Goal: Task Accomplishment & Management: Manage account settings

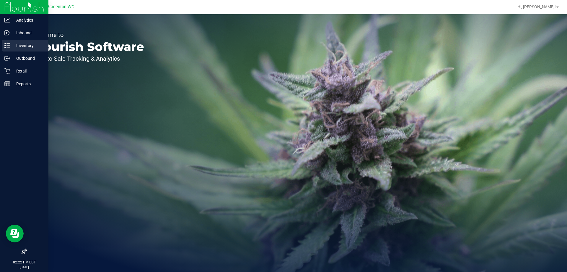
click at [10, 45] on p "Inventory" at bounding box center [27, 45] width 35 height 7
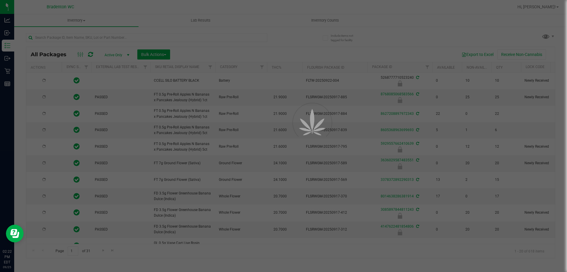
click at [111, 35] on div at bounding box center [283, 136] width 567 height 272
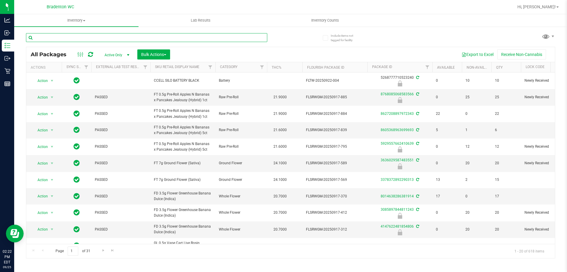
click at [111, 35] on input "text" at bounding box center [146, 37] width 241 height 9
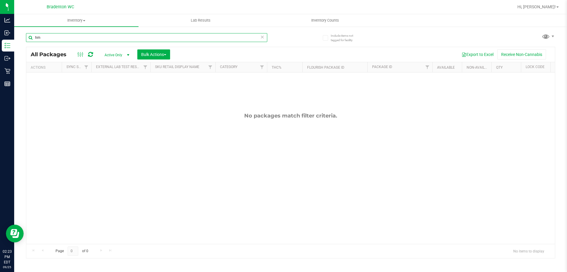
type input "h"
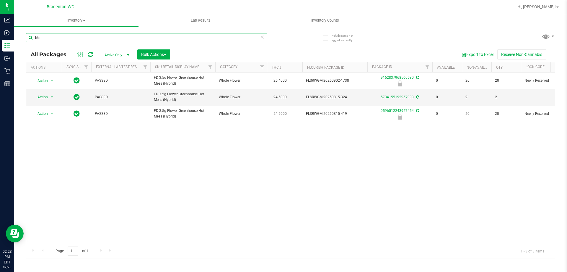
type input "htm"
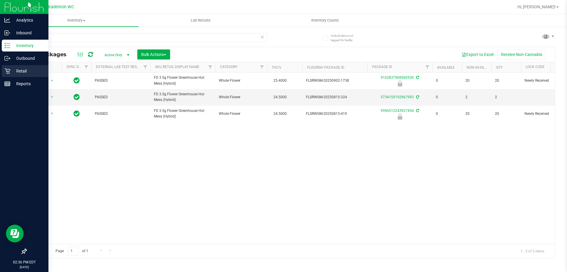
click at [5, 67] on div "Retail" at bounding box center [25, 71] width 47 height 12
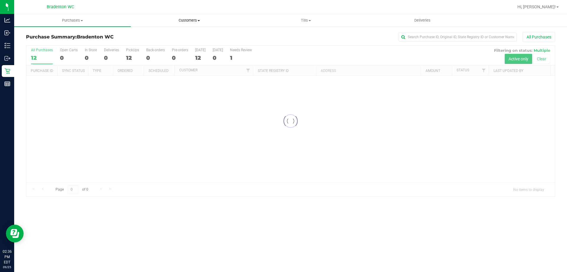
click at [147, 16] on uib-tab-heading "Customers All customers Add a new customer All physicians" at bounding box center [189, 20] width 116 height 12
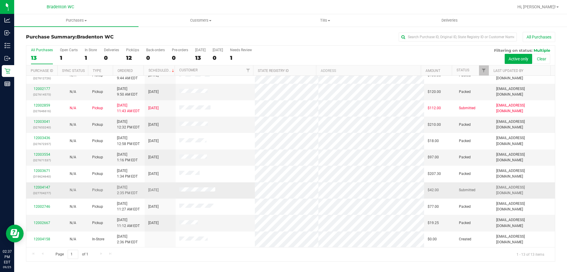
scroll to position [41, 0]
click at [40, 188] on div "12004147 (327704277)" at bounding box center [42, 189] width 24 height 11
click at [41, 188] on link "12004147" at bounding box center [42, 187] width 17 height 4
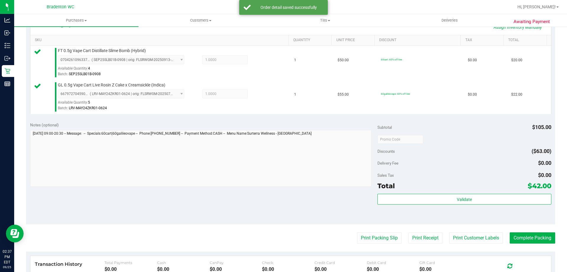
scroll to position [147, 0]
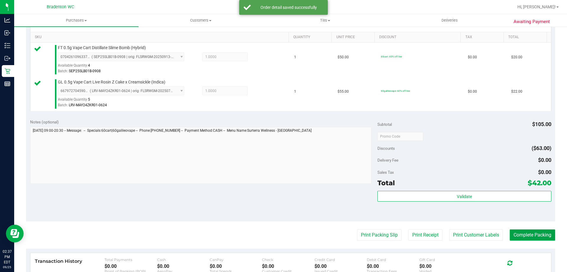
click at [527, 234] on button "Complete Packing" at bounding box center [533, 234] width 46 height 11
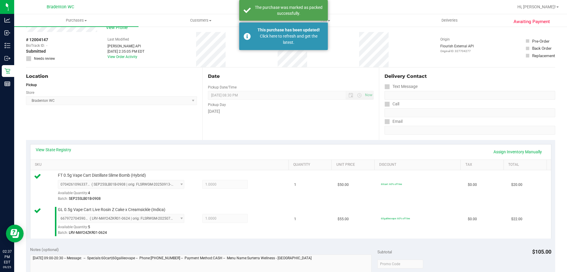
scroll to position [0, 0]
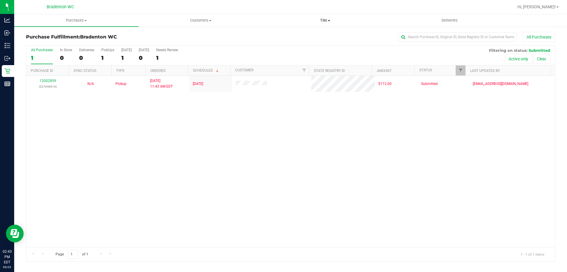
click at [317, 20] on span "Tills" at bounding box center [325, 20] width 124 height 5
click at [300, 33] on li "Manage tills" at bounding box center [325, 35] width 124 height 7
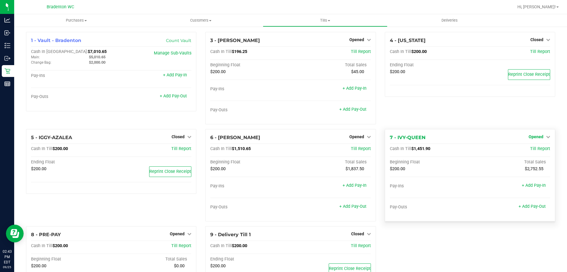
click at [534, 136] on span "Opened" at bounding box center [536, 136] width 15 height 5
click at [448, 96] on div "4 - IDAHO Closed Open Till Cash In Till $200.00 Till Report Ending Float $200.0…" at bounding box center [470, 64] width 171 height 65
click at [446, 106] on div "4 - IDAHO Closed Open Till Cash In Till $200.00 Till Report Ending Float $200.0…" at bounding box center [470, 80] width 179 height 97
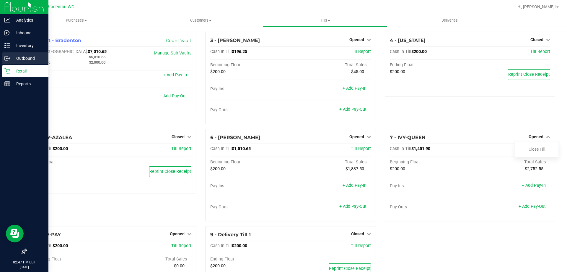
click at [0, 65] on link "Outbound" at bounding box center [24, 58] width 48 height 13
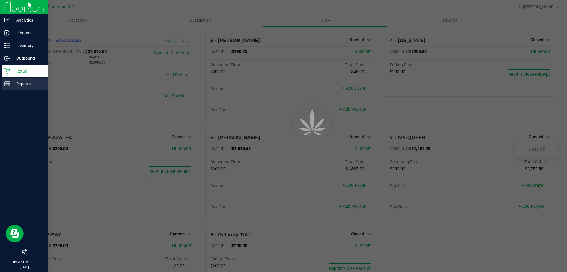
click at [20, 85] on p "Reports" at bounding box center [27, 83] width 35 height 7
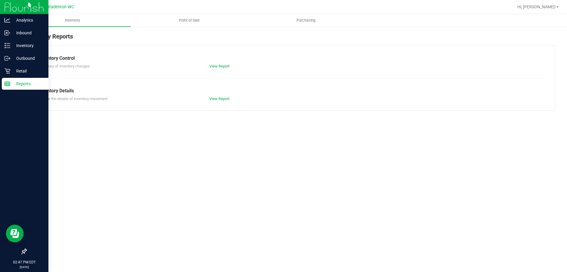
click at [22, 60] on p "Outbound" at bounding box center [27, 58] width 35 height 7
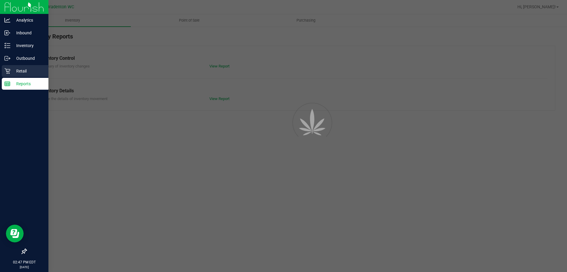
click at [22, 71] on p "Retail" at bounding box center [27, 70] width 35 height 7
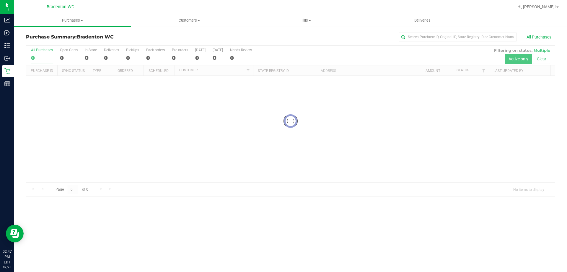
click at [309, 38] on div "All Purchases" at bounding box center [378, 37] width 353 height 10
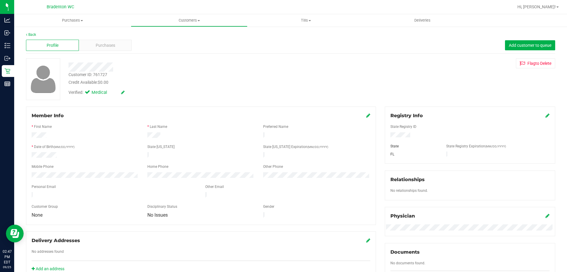
click at [120, 38] on div "Profile Purchases Add customer to queue" at bounding box center [291, 45] width 530 height 16
click at [117, 48] on div "Purchases" at bounding box center [105, 45] width 53 height 11
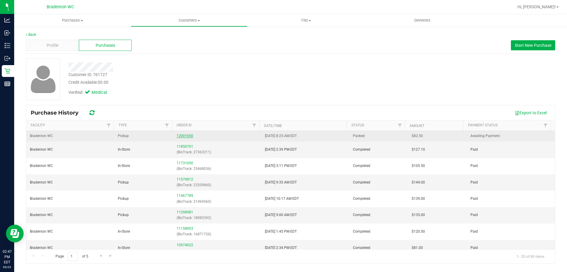
click at [184, 136] on link "12001650" at bounding box center [185, 136] width 17 height 4
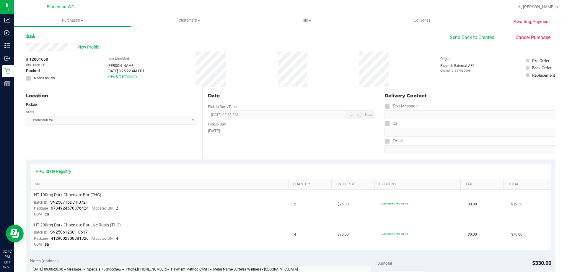
click at [28, 36] on link "Back" at bounding box center [30, 35] width 9 height 4
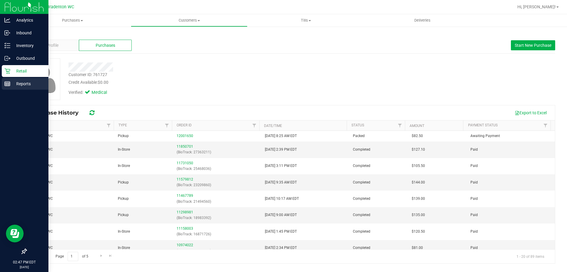
click at [10, 81] on p "Reports" at bounding box center [27, 83] width 35 height 7
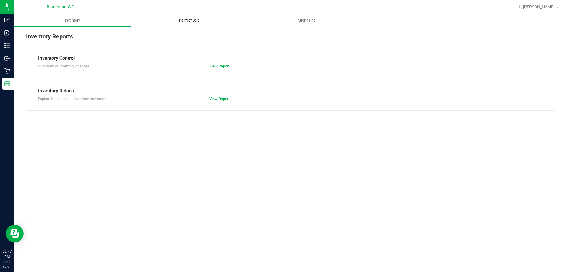
click at [206, 21] on span "Point of Sale" at bounding box center [189, 20] width 37 height 5
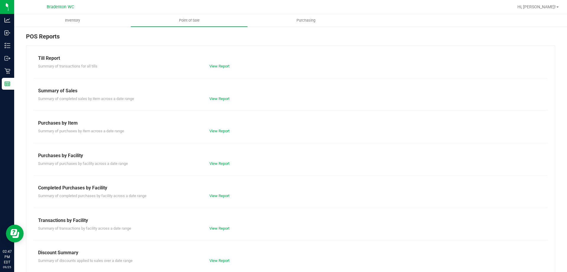
click at [216, 193] on div "View Report" at bounding box center [248, 196] width 86 height 6
click at [216, 194] on link "View Report" at bounding box center [220, 195] width 20 height 4
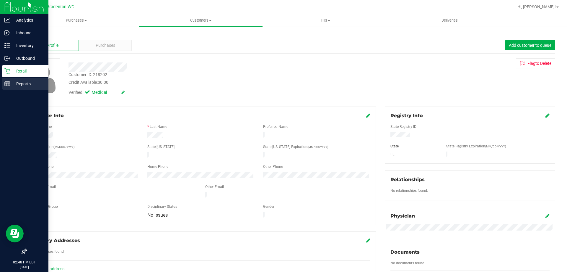
click at [3, 86] on div "Reports" at bounding box center [25, 84] width 47 height 12
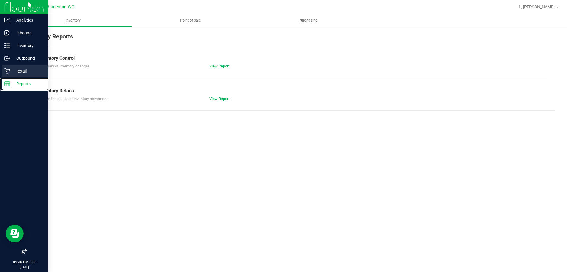
click at [19, 76] on div "Retail" at bounding box center [25, 71] width 47 height 12
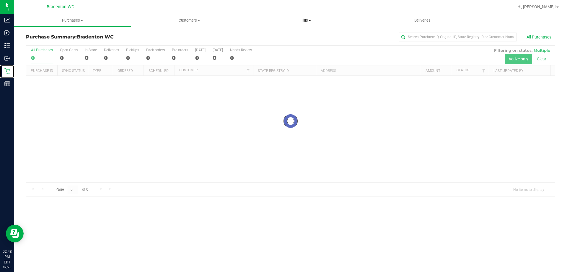
click at [306, 20] on span "Tills" at bounding box center [306, 20] width 116 height 5
click at [271, 35] on span "Manage tills" at bounding box center [268, 35] width 40 height 5
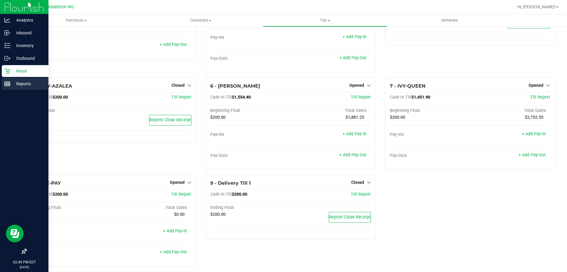
scroll to position [51, 0]
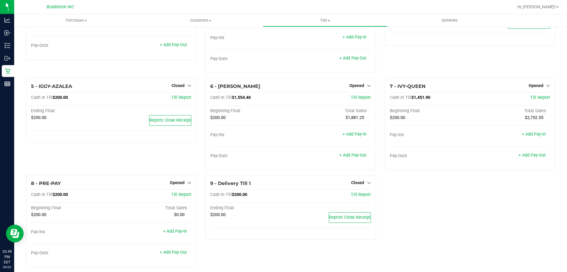
click at [447, 196] on div "1 - Vault - Bradenton Count Vault Cash In Vault: $7,010.65 Main: $5,010.65 Chan…" at bounding box center [291, 126] width 538 height 291
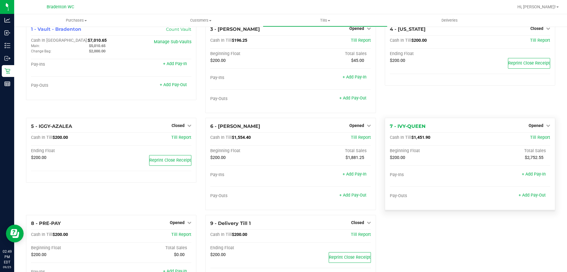
scroll to position [0, 0]
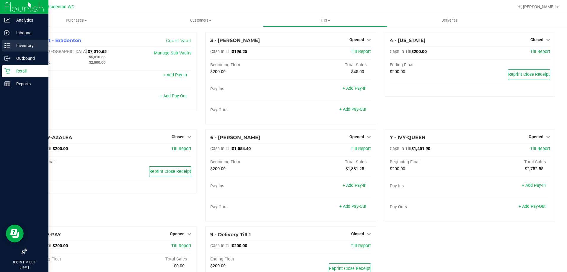
click at [10, 45] on icon at bounding box center [7, 46] width 6 height 6
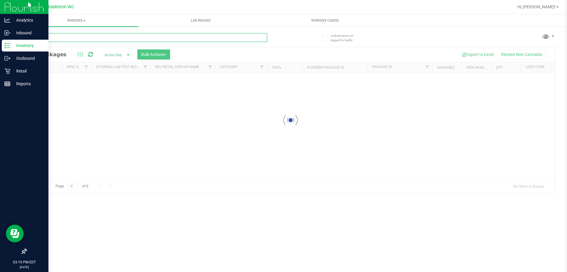
click at [70, 40] on input "text" at bounding box center [146, 37] width 241 height 9
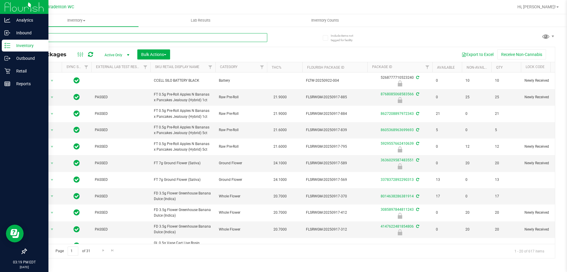
type input "fix"
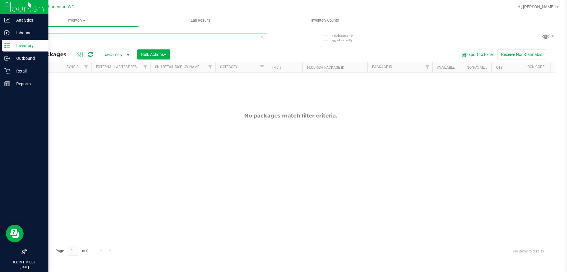
drag, startPoint x: 70, startPoint y: 37, endPoint x: 32, endPoint y: 42, distance: 38.4
click at [32, 42] on input "fix" at bounding box center [146, 37] width 241 height 9
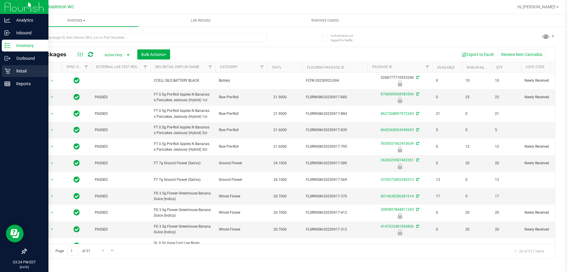
click at [5, 72] on icon at bounding box center [7, 71] width 6 height 6
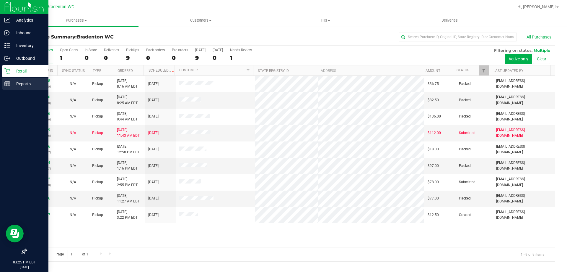
click at [28, 79] on div "Reports" at bounding box center [25, 84] width 47 height 12
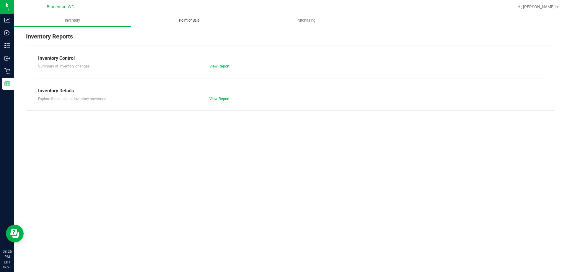
click at [195, 20] on span "Point of Sale" at bounding box center [189, 20] width 37 height 5
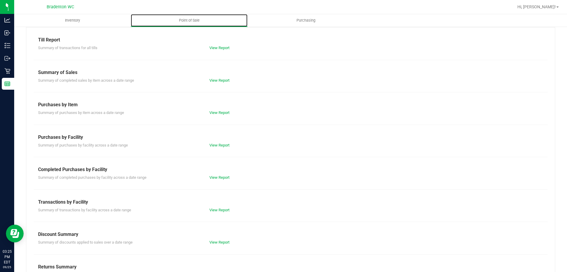
scroll to position [39, 0]
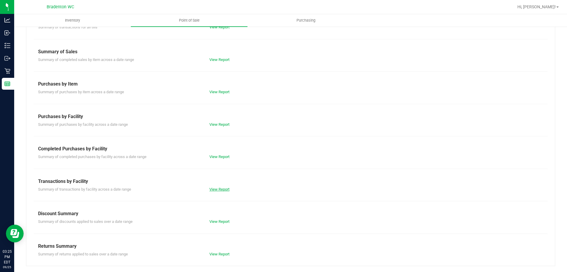
click at [222, 191] on link "View Report" at bounding box center [220, 189] width 20 height 4
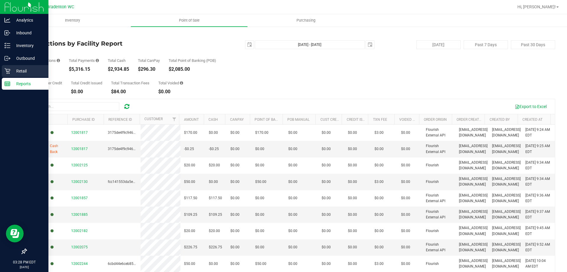
click at [24, 67] on div "Retail" at bounding box center [25, 71] width 47 height 12
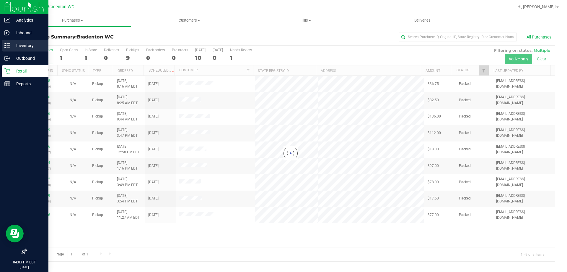
click at [4, 46] on div "Inventory" at bounding box center [25, 46] width 47 height 12
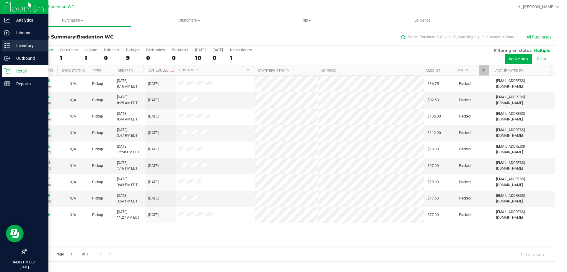
click at [29, 44] on p "Inventory" at bounding box center [27, 45] width 35 height 7
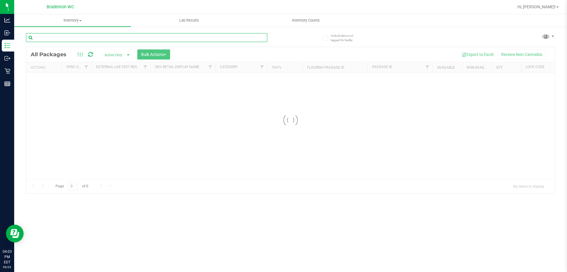
click at [194, 38] on input "text" at bounding box center [146, 37] width 241 height 9
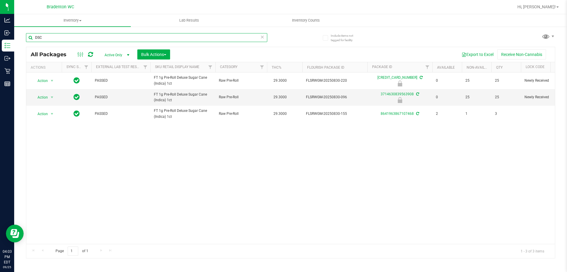
type input "DSC"
click at [258, 38] on input "DSC" at bounding box center [146, 37] width 241 height 9
click at [264, 35] on icon at bounding box center [262, 36] width 4 height 7
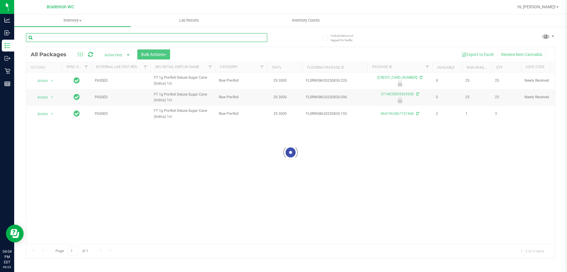
click at [255, 36] on input "text" at bounding box center [146, 37] width 241 height 9
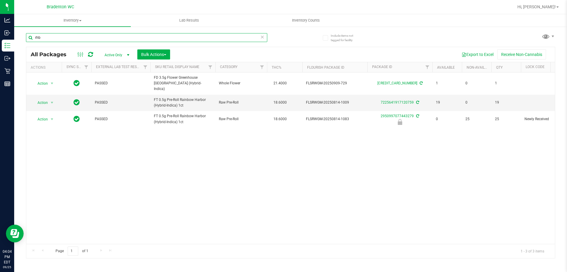
type input "rhb"
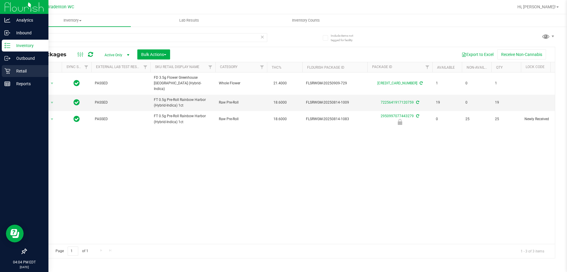
click at [9, 71] on icon at bounding box center [7, 71] width 6 height 6
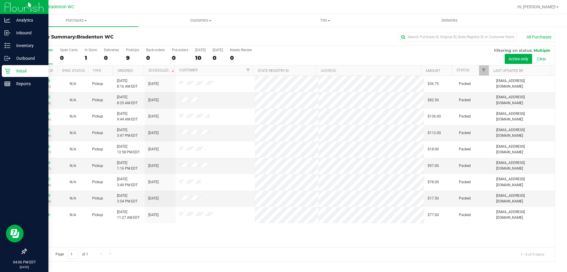
click at [15, 68] on p "Retail" at bounding box center [27, 70] width 35 height 7
click at [5, 43] on icon at bounding box center [7, 46] width 6 height 6
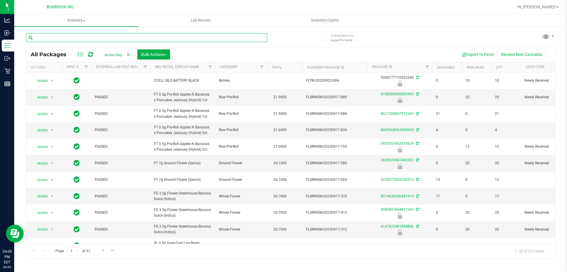
click at [111, 39] on input "text" at bounding box center [146, 37] width 241 height 9
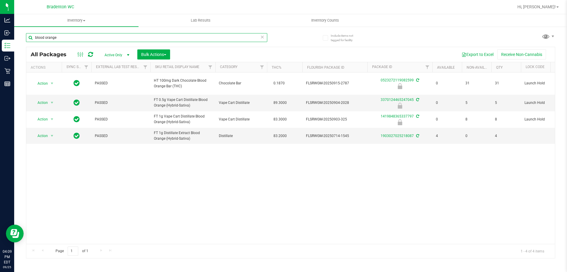
type input "blood orange"
click at [261, 38] on icon at bounding box center [262, 36] width 4 height 7
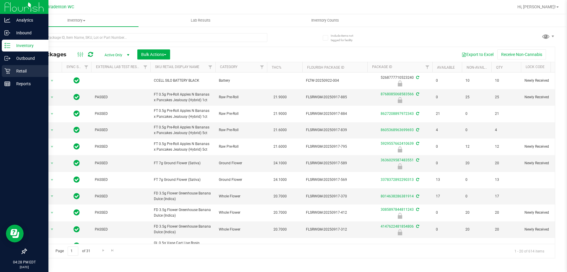
click at [3, 74] on div "Retail" at bounding box center [25, 71] width 47 height 12
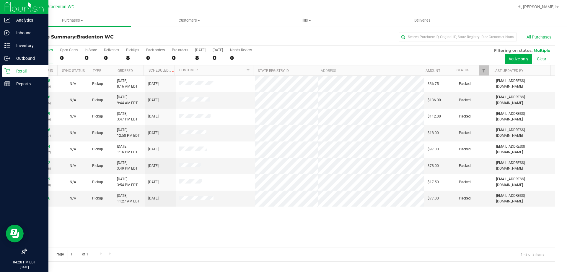
click at [309, 47] on div "All Purchases 8 Open Carts 0 In Store 0 Deliveries 0 PickUps 8 Back-orders 0 Pr…" at bounding box center [290, 48] width 529 height 5
click at [5, 44] on icon at bounding box center [5, 43] width 1 height 1
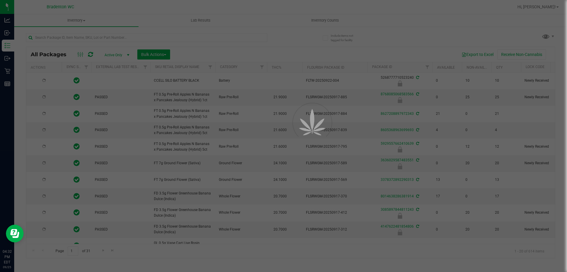
click at [120, 37] on div at bounding box center [283, 136] width 567 height 272
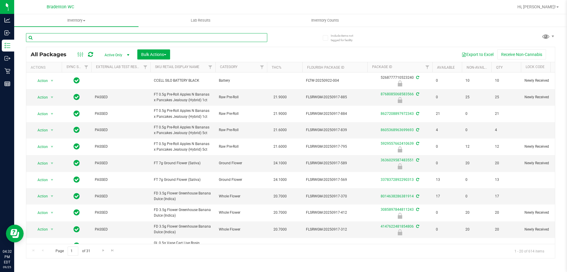
click at [120, 37] on input "text" at bounding box center [146, 37] width 241 height 9
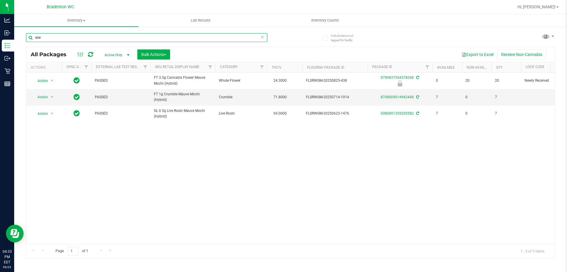
type input "stw"
click at [264, 39] on icon at bounding box center [262, 36] width 4 height 7
click at [256, 38] on input "text" at bounding box center [146, 37] width 241 height 9
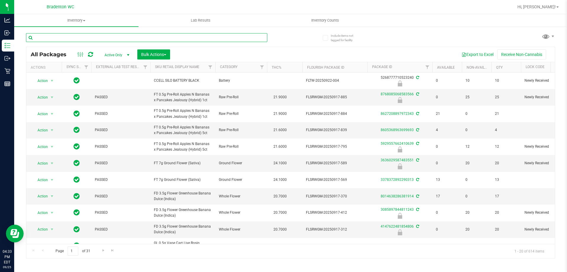
type input "x"
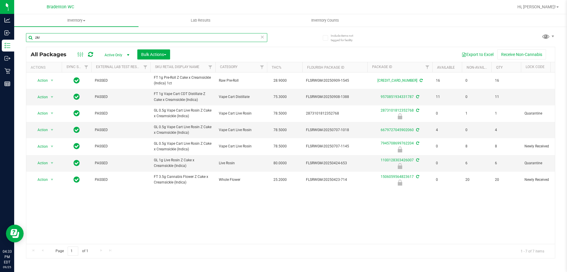
type input "zkr"
click at [178, 39] on input "zkr" at bounding box center [146, 37] width 241 height 9
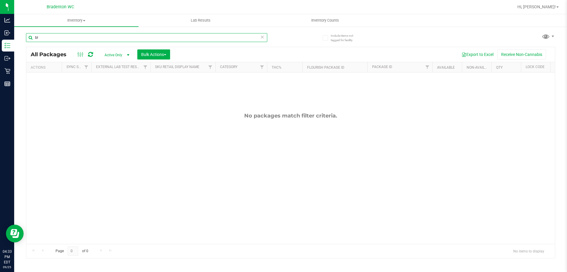
type input "b"
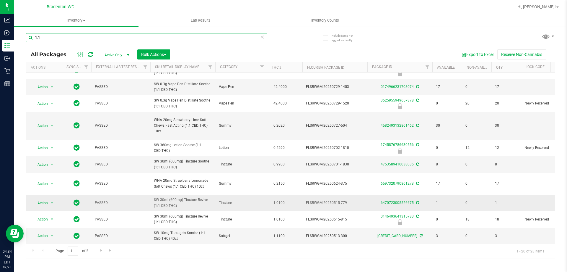
scroll to position [207, 0]
type input "1:1"
click at [263, 35] on icon at bounding box center [262, 36] width 4 height 7
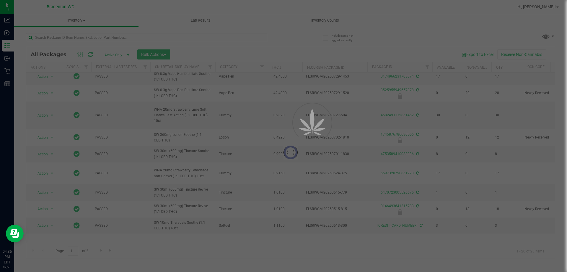
click at [253, 35] on div at bounding box center [283, 136] width 567 height 272
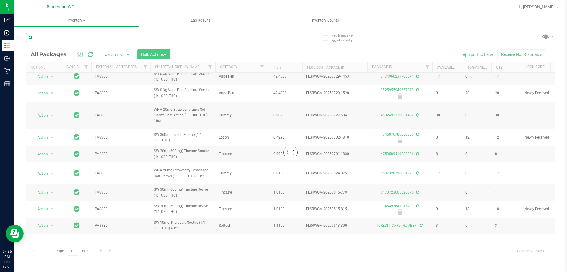
click at [248, 37] on input "text" at bounding box center [146, 37] width 241 height 9
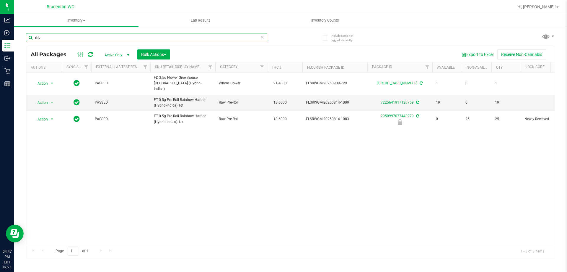
type input "rhb"
click at [263, 37] on icon at bounding box center [262, 36] width 4 height 7
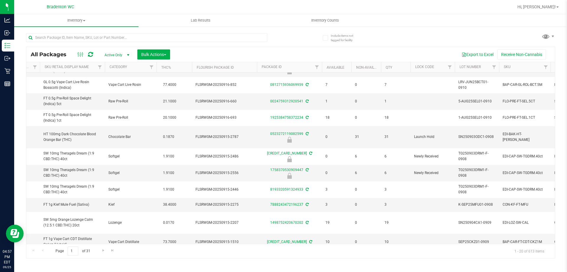
scroll to position [177, 111]
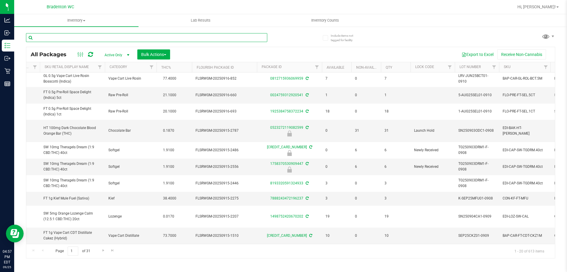
click at [94, 35] on input "text" at bounding box center [146, 37] width 241 height 9
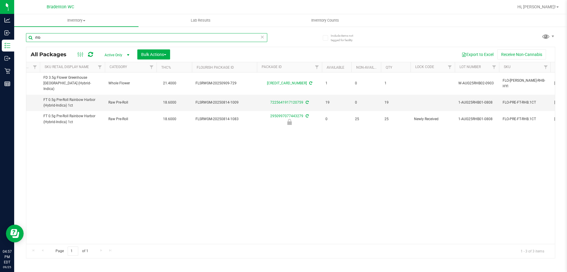
scroll to position [0, 111]
type input "rhb"
click at [264, 37] on icon at bounding box center [262, 36] width 4 height 7
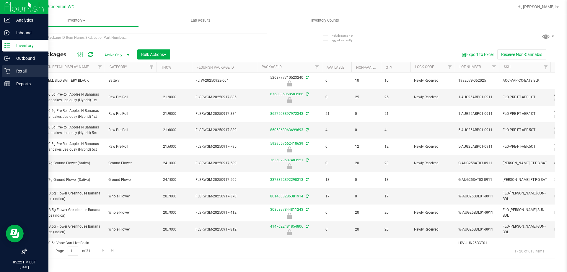
click at [10, 69] on p "Retail" at bounding box center [27, 70] width 35 height 7
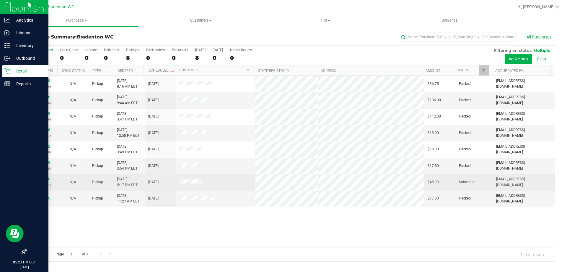
click at [41, 179] on link "12005360" at bounding box center [42, 179] width 17 height 4
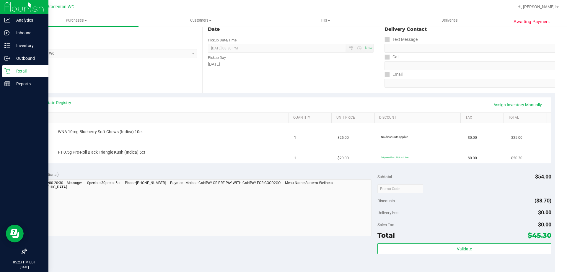
scroll to position [148, 0]
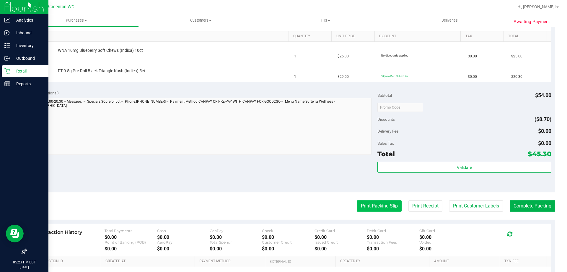
click at [375, 202] on button "Print Packing Slip" at bounding box center [379, 205] width 45 height 11
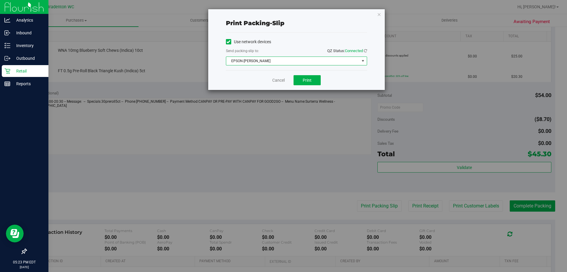
click at [288, 61] on span "EPSON-HUBIE-BERTIE" at bounding box center [292, 61] width 133 height 8
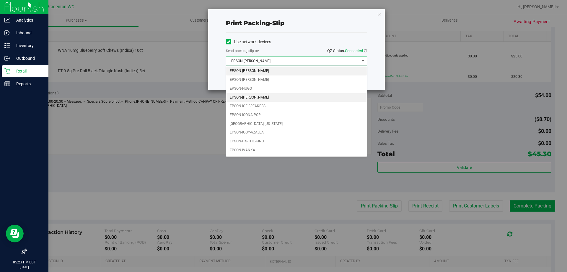
scroll to position [17, 0]
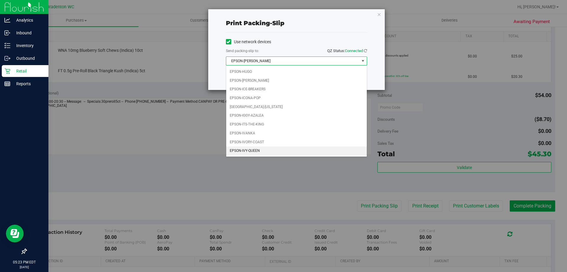
click at [259, 150] on li "EPSON-IVY-QUEEN" at bounding box center [296, 150] width 141 height 9
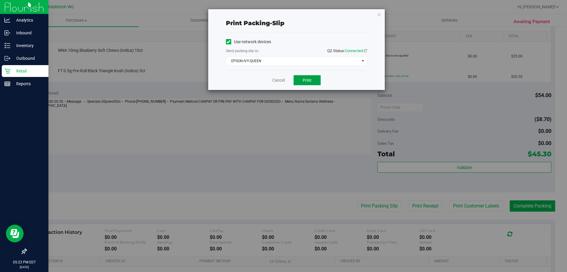
click at [310, 80] on span "Print" at bounding box center [307, 80] width 9 height 5
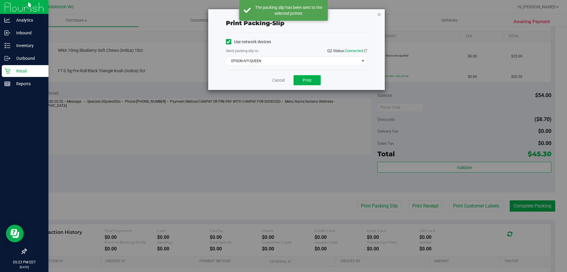
click at [378, 14] on icon "button" at bounding box center [379, 14] width 4 height 7
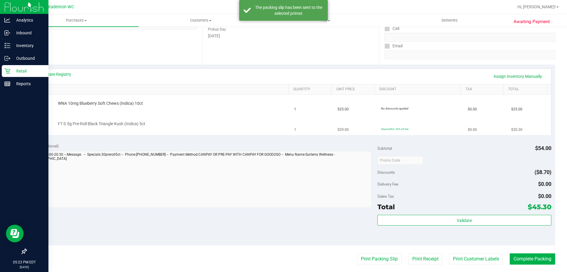
scroll to position [30, 0]
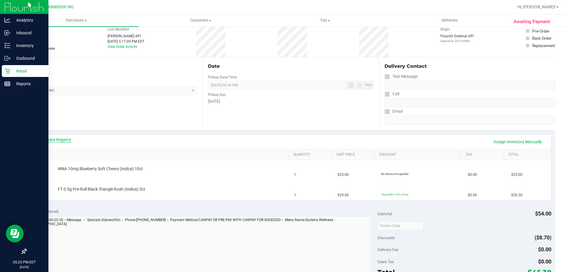
click at [60, 138] on link "View State Registry" at bounding box center [53, 140] width 35 height 6
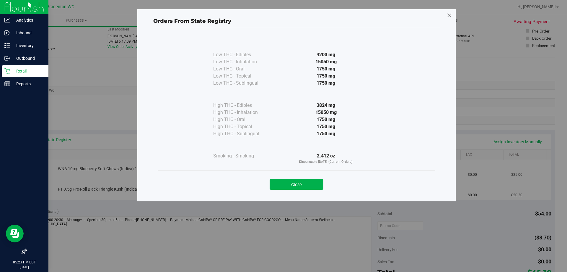
click at [449, 14] on icon at bounding box center [449, 15] width 5 height 9
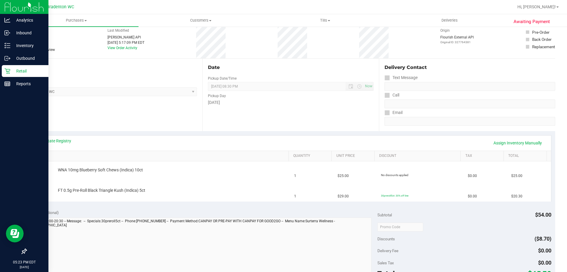
scroll to position [0, 0]
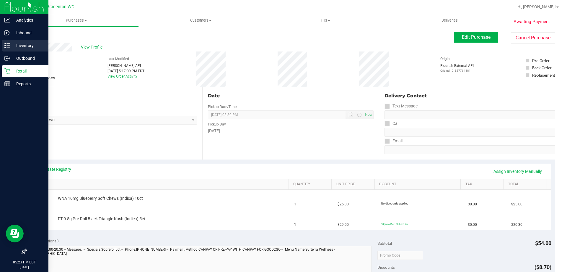
click at [18, 46] on p "Inventory" at bounding box center [27, 45] width 35 height 7
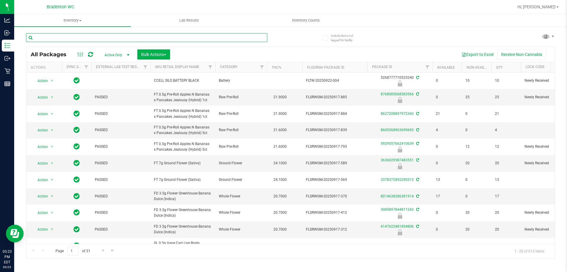
click at [108, 34] on input "text" at bounding box center [146, 37] width 241 height 9
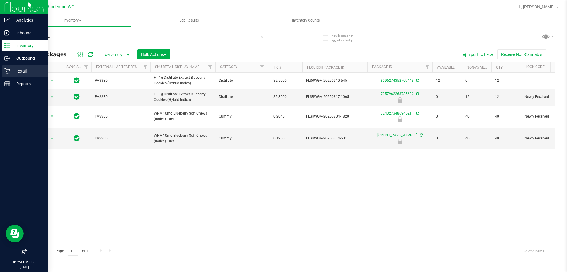
type input "blueberry"
click at [3, 73] on div "Retail" at bounding box center [25, 71] width 47 height 12
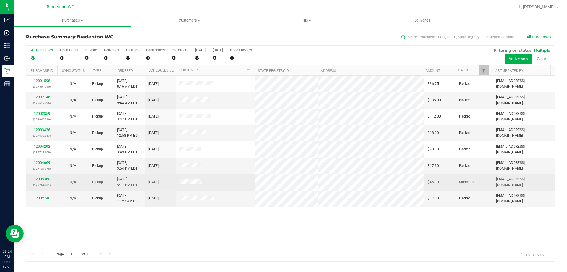
click at [40, 177] on link "12005360" at bounding box center [42, 179] width 17 height 4
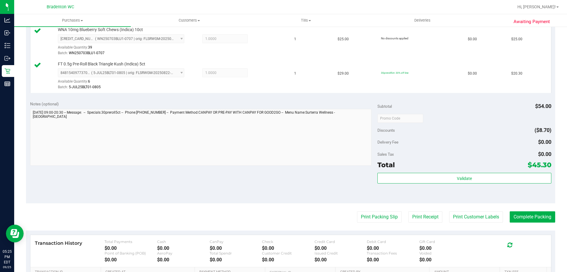
scroll to position [172, 0]
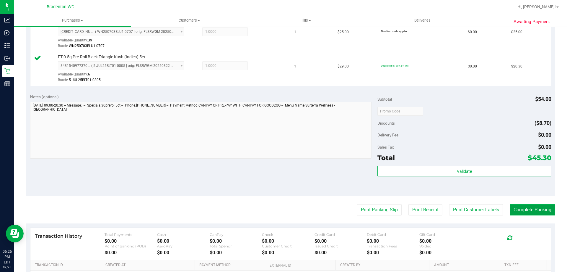
click at [534, 206] on button "Complete Packing" at bounding box center [533, 209] width 46 height 11
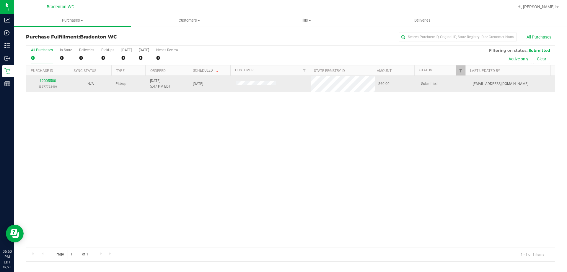
click at [53, 77] on td "12005580 (327776240)" at bounding box center [47, 84] width 43 height 16
click at [53, 79] on div "12005580 (327776240)" at bounding box center [48, 83] width 36 height 11
click at [53, 79] on link "12005580" at bounding box center [48, 81] width 17 height 4
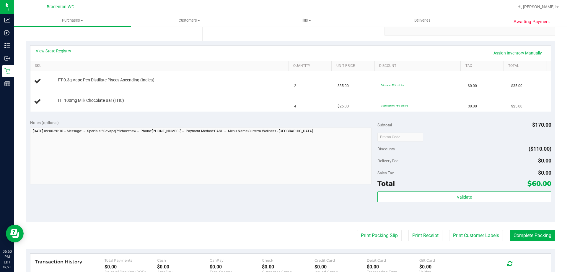
scroll to position [89, 0]
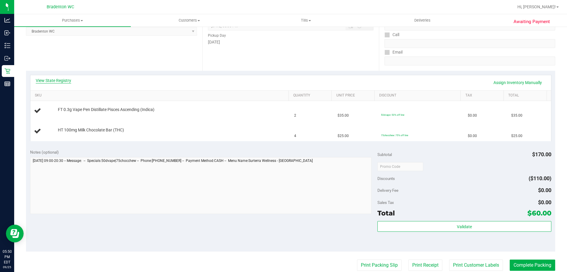
click at [58, 79] on link "View State Registry" at bounding box center [53, 80] width 35 height 6
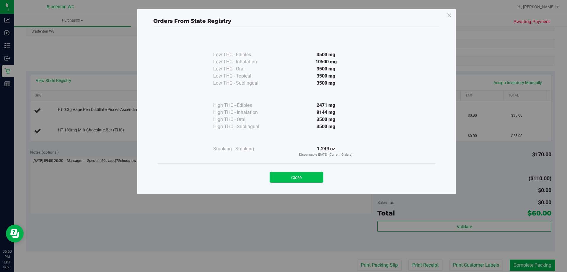
click at [306, 182] on button "Close" at bounding box center [297, 177] width 54 height 11
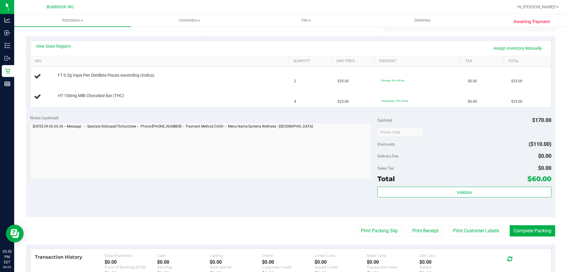
scroll to position [177, 0]
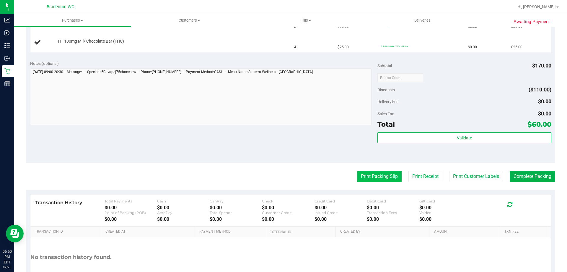
click at [364, 178] on button "Print Packing Slip" at bounding box center [379, 176] width 45 height 11
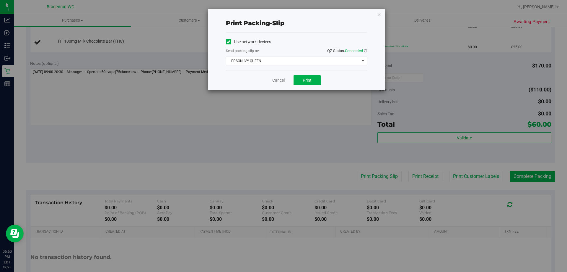
click at [308, 75] on div "Cancel Print" at bounding box center [296, 80] width 141 height 20
click at [307, 82] on button "Print" at bounding box center [307, 80] width 27 height 10
click at [379, 9] on div "Print packing-slip Use network devices Send packing-slip to: QZ Status: Connect…" at bounding box center [296, 49] width 177 height 81
click at [379, 12] on icon "button" at bounding box center [379, 14] width 4 height 7
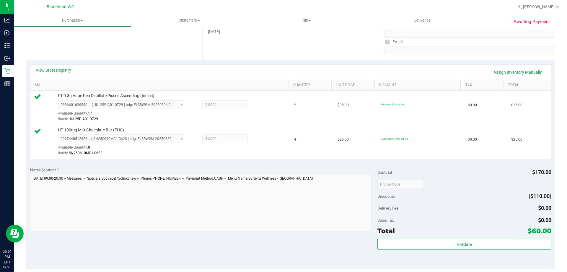
scroll to position [207, 0]
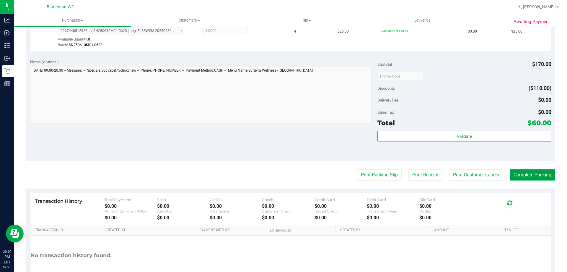
click at [521, 176] on button "Complete Packing" at bounding box center [533, 174] width 46 height 11
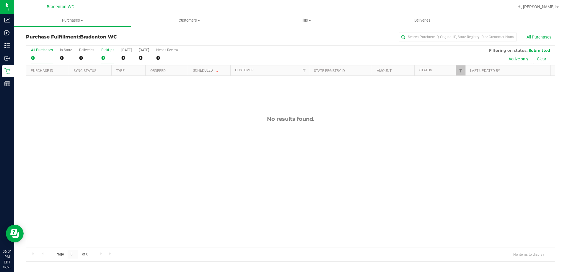
click at [104, 60] on div "0" at bounding box center [107, 57] width 13 height 7
click at [0, 0] on input "PickUps 0" at bounding box center [0, 0] width 0 height 0
click at [547, 6] on span "Hi, [PERSON_NAME]!" at bounding box center [537, 6] width 38 height 5
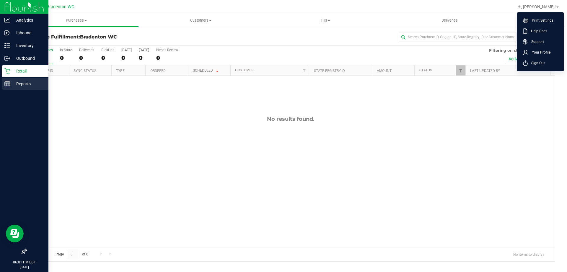
click at [24, 85] on p "Reports" at bounding box center [27, 83] width 35 height 7
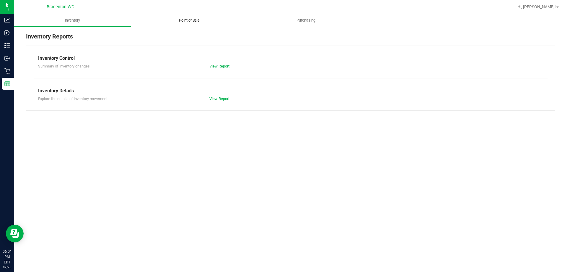
click at [183, 20] on span "Point of Sale" at bounding box center [189, 20] width 37 height 5
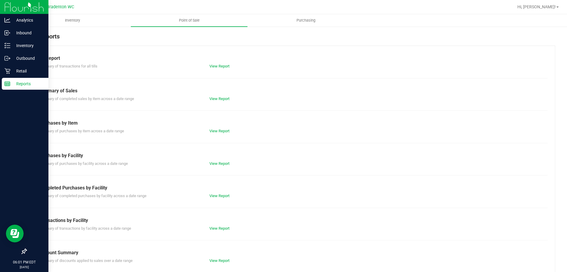
click at [9, 84] on icon at bounding box center [7, 84] width 6 height 6
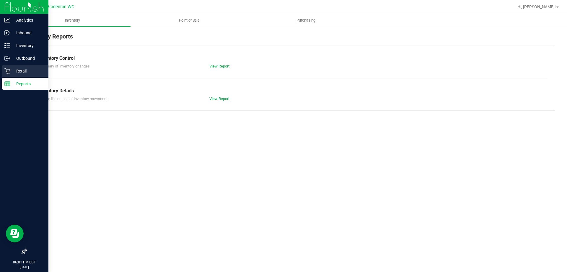
click at [14, 68] on p "Retail" at bounding box center [27, 70] width 35 height 7
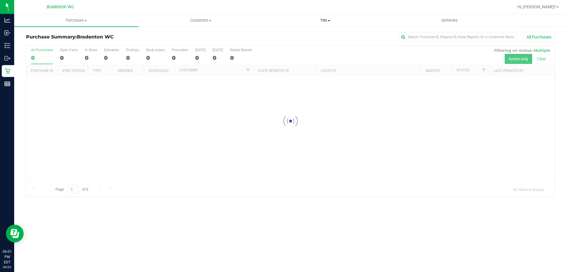
click at [334, 20] on span "Tills" at bounding box center [325, 20] width 124 height 5
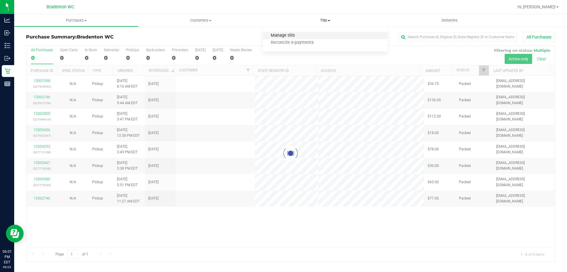
click at [294, 35] on span "Manage tills" at bounding box center [283, 35] width 40 height 5
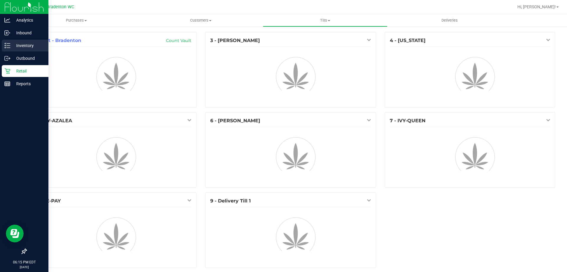
click at [6, 45] on icon at bounding box center [5, 45] width 1 height 1
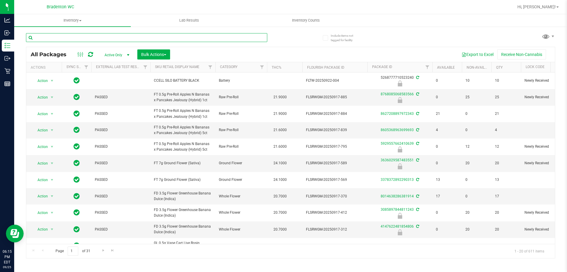
click at [167, 36] on input "text" at bounding box center [146, 37] width 241 height 9
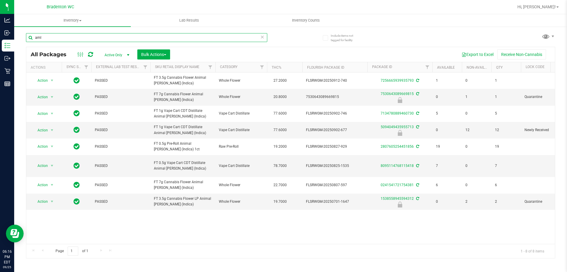
type input "aml"
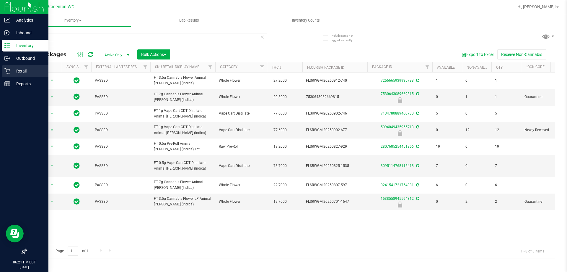
click at [9, 77] on div "Retail" at bounding box center [25, 71] width 47 height 12
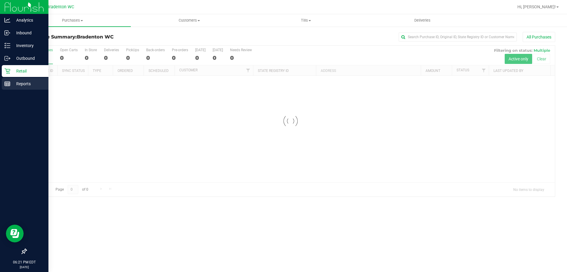
click at [22, 89] on div "Reports" at bounding box center [25, 84] width 47 height 12
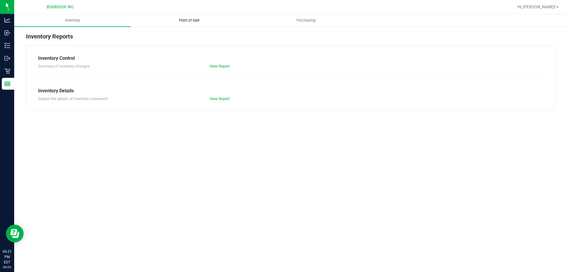
click at [183, 22] on span "Point of Sale" at bounding box center [189, 20] width 37 height 5
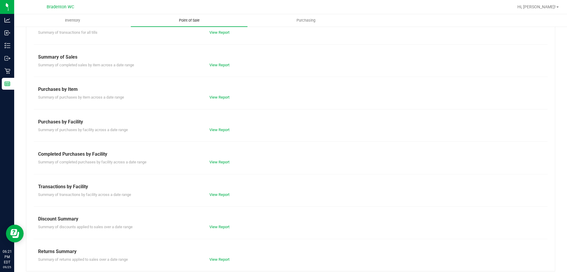
scroll to position [39, 0]
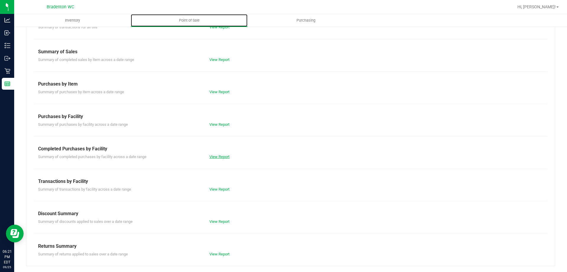
click at [225, 156] on link "View Report" at bounding box center [220, 156] width 20 height 4
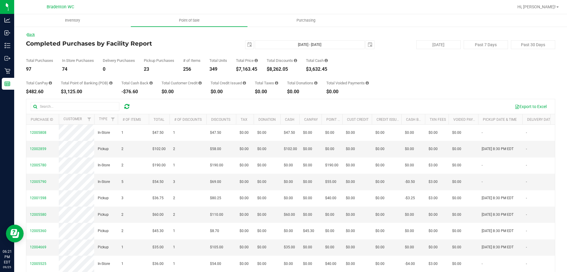
click at [35, 34] on link "Back" at bounding box center [30, 35] width 9 height 4
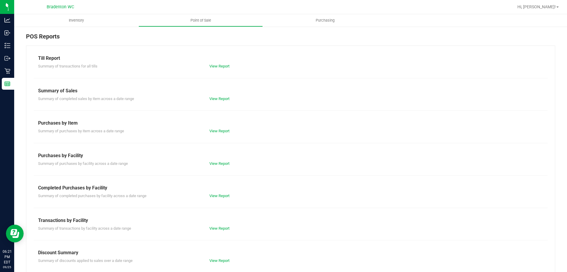
scroll to position [39, 0]
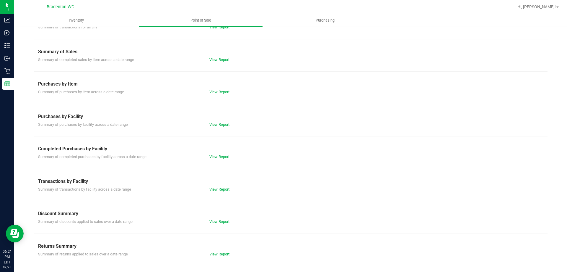
click at [216, 187] on link "View Report" at bounding box center [220, 189] width 20 height 4
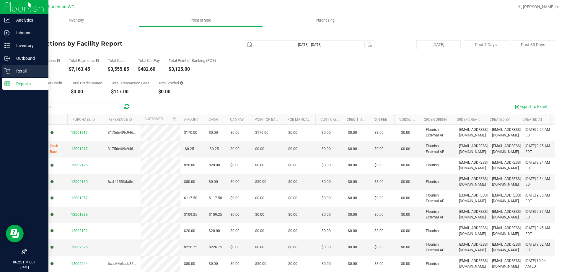
click at [11, 71] on p "Retail" at bounding box center [27, 70] width 35 height 7
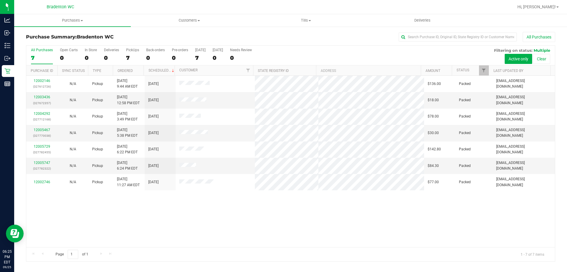
click at [160, 229] on div "12002146 (327612726) N/A Pickup 9/25/2025 9:44 AM EDT 9/25/2025 $136.00 Packed …" at bounding box center [290, 161] width 529 height 171
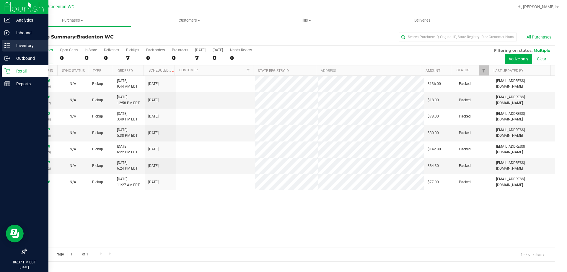
click at [33, 51] on link "Inventory" at bounding box center [24, 46] width 48 height 13
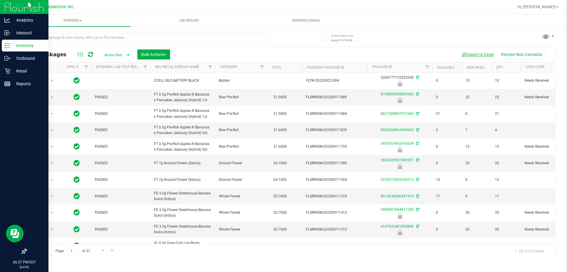
click at [481, 51] on button "Export to Excel" at bounding box center [478, 54] width 40 height 10
click at [185, 70] on th "Sku Retail Display Name" at bounding box center [182, 67] width 65 height 10
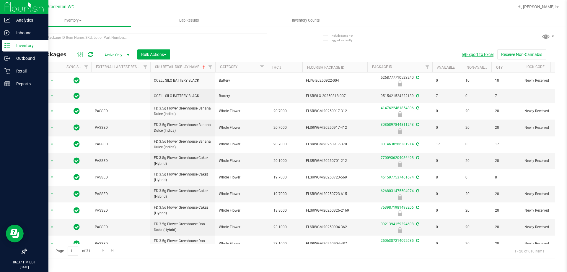
click at [484, 53] on button "Export to Excel" at bounding box center [478, 54] width 40 height 10
click at [421, 36] on div "All Packages Active Only Active Only Lab Samples Locked All External Internal B…" at bounding box center [291, 142] width 530 height 231
click at [476, 53] on button "Export to Excel" at bounding box center [478, 54] width 40 height 10
click at [9, 72] on icon at bounding box center [7, 71] width 6 height 6
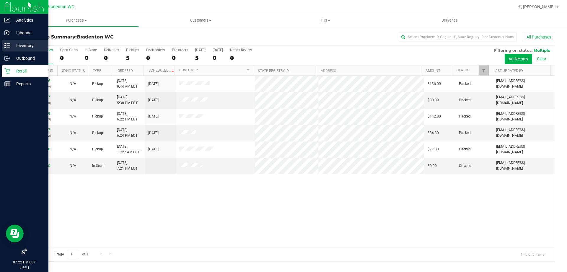
click at [5, 43] on icon at bounding box center [7, 46] width 6 height 6
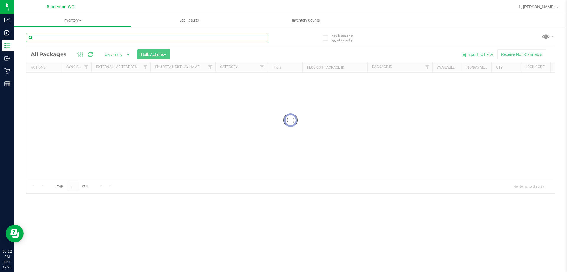
click at [82, 38] on input "text" at bounding box center [146, 37] width 241 height 9
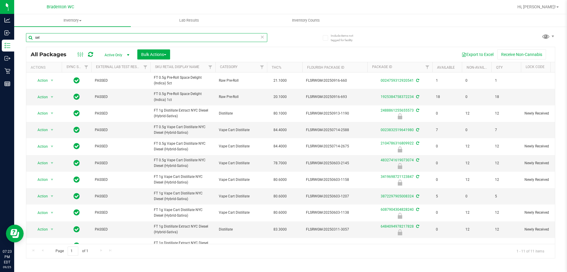
type input "sel"
click at [260, 34] on icon at bounding box center [262, 36] width 4 height 7
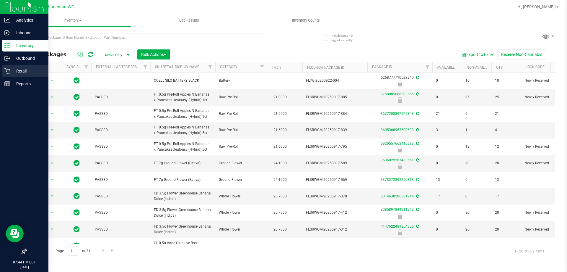
click at [11, 70] on p "Retail" at bounding box center [27, 70] width 35 height 7
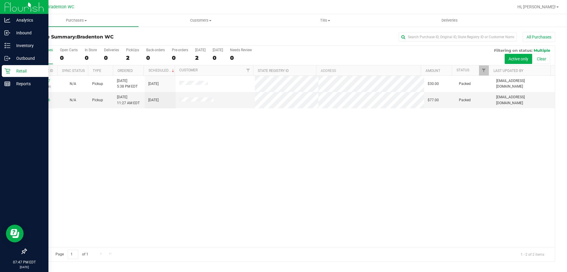
click at [17, 74] on div "Retail" at bounding box center [25, 71] width 47 height 12
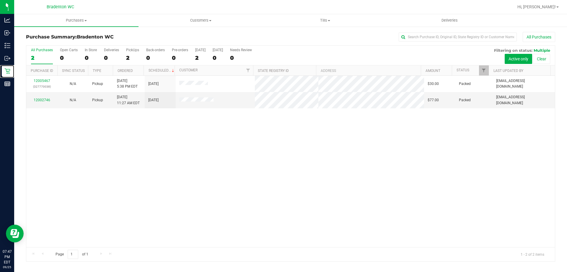
click at [7, 71] on icon at bounding box center [7, 71] width 6 height 6
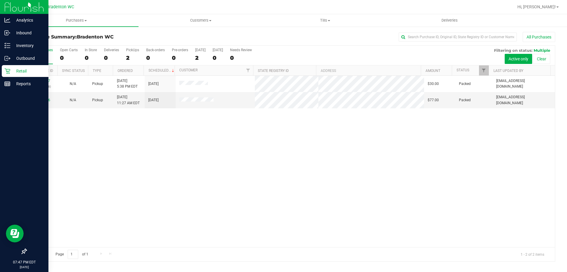
click at [21, 70] on p "Retail" at bounding box center [27, 70] width 35 height 7
click at [29, 69] on p "Retail" at bounding box center [27, 70] width 35 height 7
click at [23, 69] on p "Retail" at bounding box center [27, 70] width 35 height 7
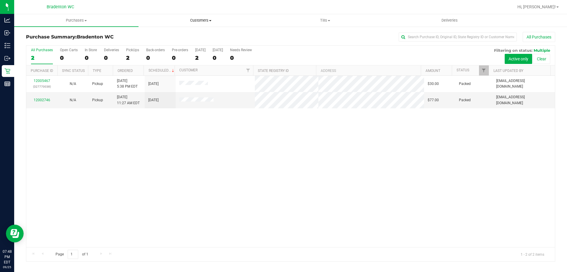
click at [145, 24] on uib-tab-heading "Customers All customers Add a new customer All physicians" at bounding box center [201, 20] width 124 height 12
click at [375, 41] on div "All Purchases" at bounding box center [378, 37] width 353 height 10
click at [316, 14] on link "Tills Manage tills Reconcile e-payments" at bounding box center [325, 20] width 124 height 12
click at [304, 39] on li "Reconcile e-payments" at bounding box center [325, 42] width 124 height 7
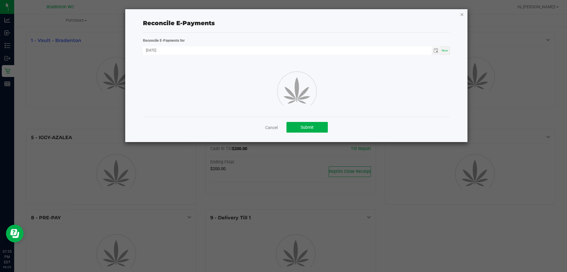
click at [464, 14] on icon "button" at bounding box center [462, 14] width 4 height 7
